Goal: Transaction & Acquisition: Subscribe to service/newsletter

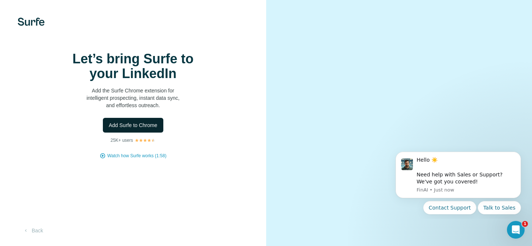
click at [151, 129] on span "Add Surfe to Chrome" at bounding box center [133, 125] width 49 height 7
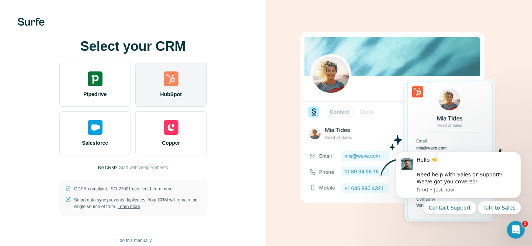
click at [173, 92] on span "HubSpot" at bounding box center [170, 94] width 21 height 7
click at [171, 88] on div "HubSpot" at bounding box center [171, 85] width 72 height 44
